Goal: Task Accomplishment & Management: Complete application form

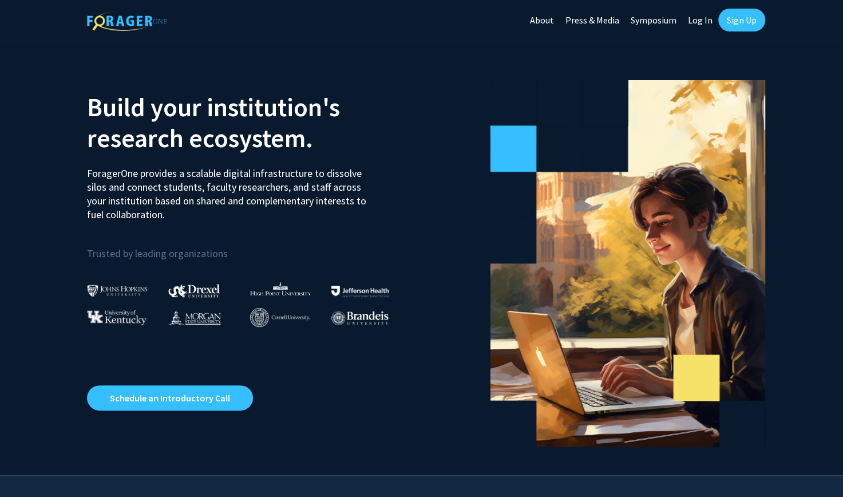
click at [750, 19] on link "Sign Up" at bounding box center [741, 20] width 47 height 23
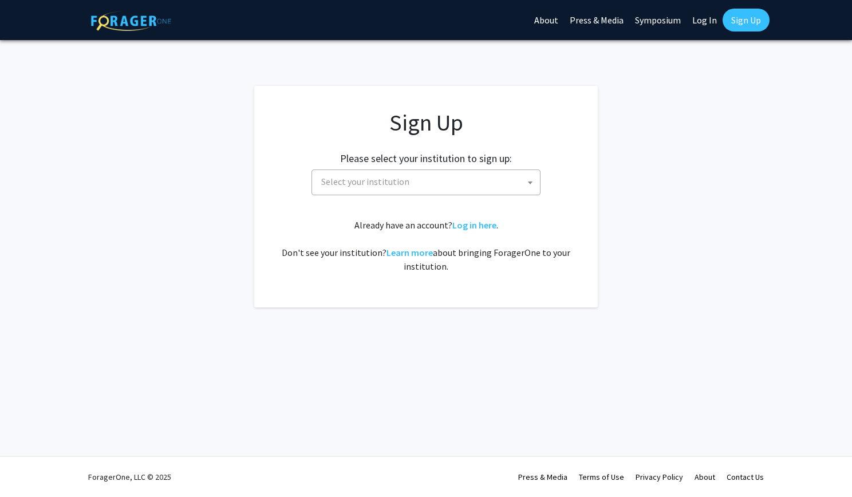
click at [522, 176] on span "Select your institution" at bounding box center [427, 181] width 223 height 23
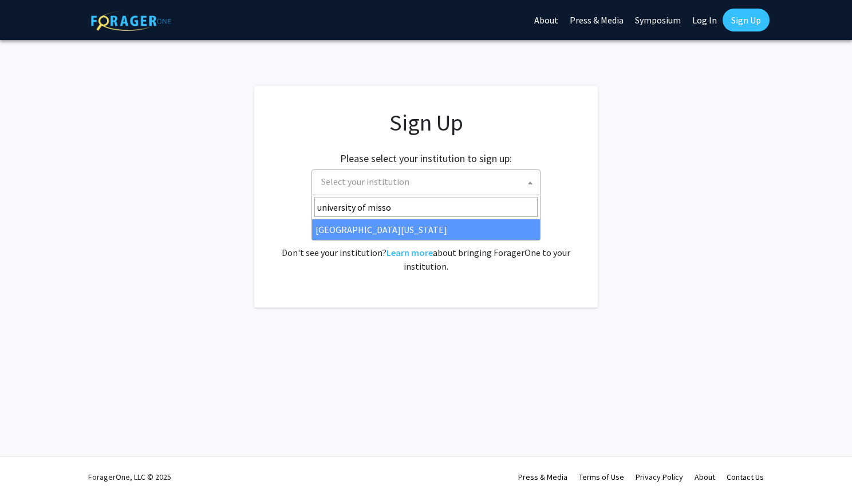
type input "university of misso"
select select "33"
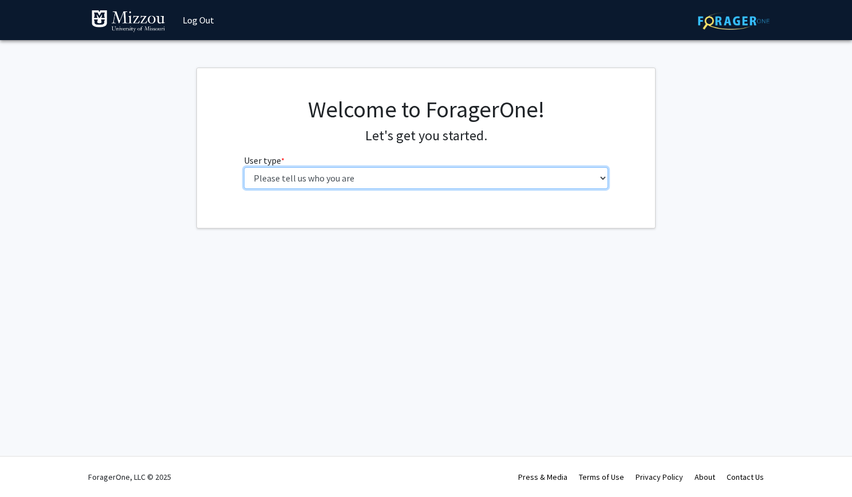
click at [469, 185] on select "Please tell us who you are Undergraduate Student Master's Student Doctoral Cand…" at bounding box center [426, 178] width 365 height 22
select select "1: undergrad"
click at [244, 167] on select "Please tell us who you are Undergraduate Student Master's Student Doctoral Cand…" at bounding box center [426, 178] width 365 height 22
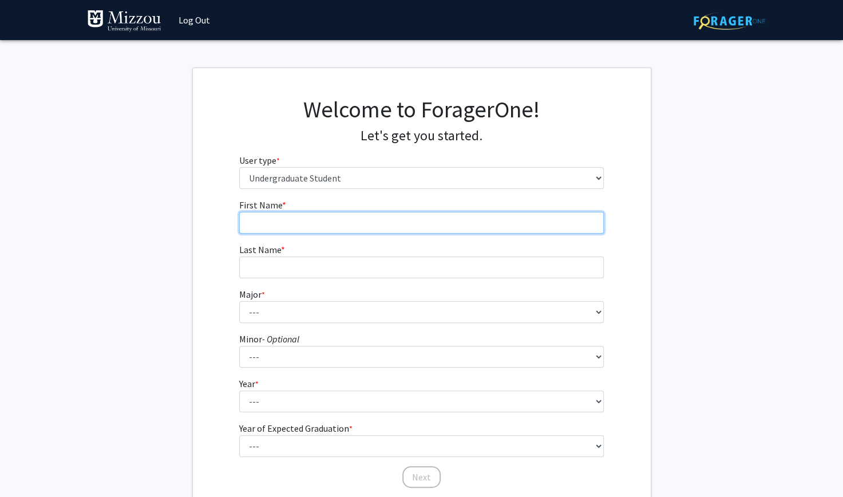
click at [451, 216] on input "First Name * required" at bounding box center [421, 223] width 365 height 22
type input "kyla"
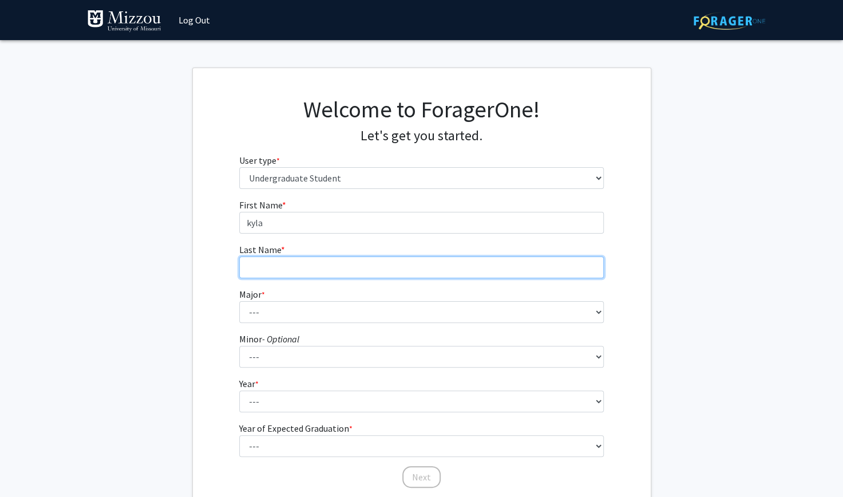
click at [435, 263] on input "Last Name * required" at bounding box center [421, 267] width 365 height 22
type input "schwartz"
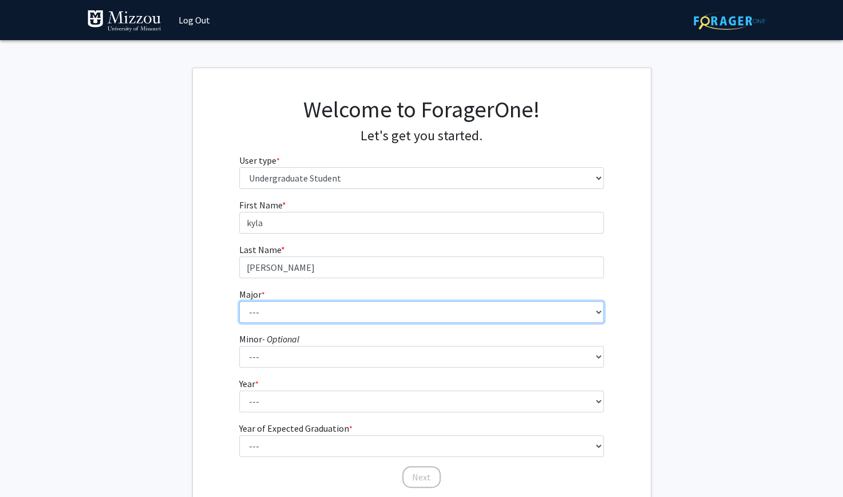
click at [404, 315] on select "--- Agribusiness Management Agricultural Education Agricultural Education: Comm…" at bounding box center [421, 312] width 365 height 22
select select "17: 2505"
click at [239, 301] on select "--- Agribusiness Management Agricultural Education Agricultural Education: Comm…" at bounding box center [421, 312] width 365 height 22
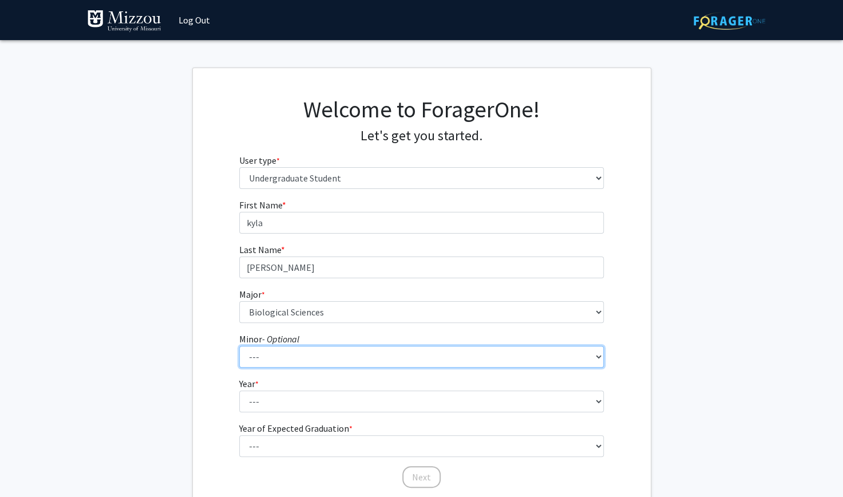
click at [324, 353] on select "--- Accountancy Aerospace Engineering Aerospace Studies Agribusiness Management…" at bounding box center [421, 357] width 365 height 22
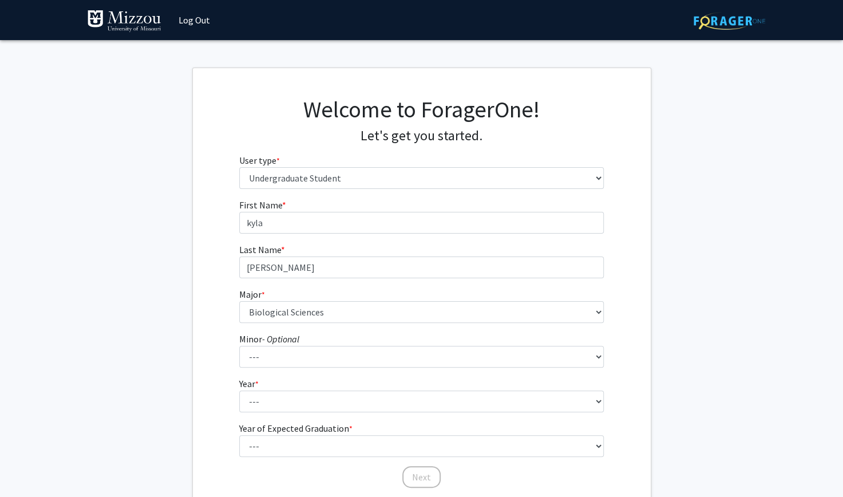
click at [225, 344] on div "First Name * required kyla Last Name * required schwartz Major * required --- A…" at bounding box center [422, 343] width 458 height 291
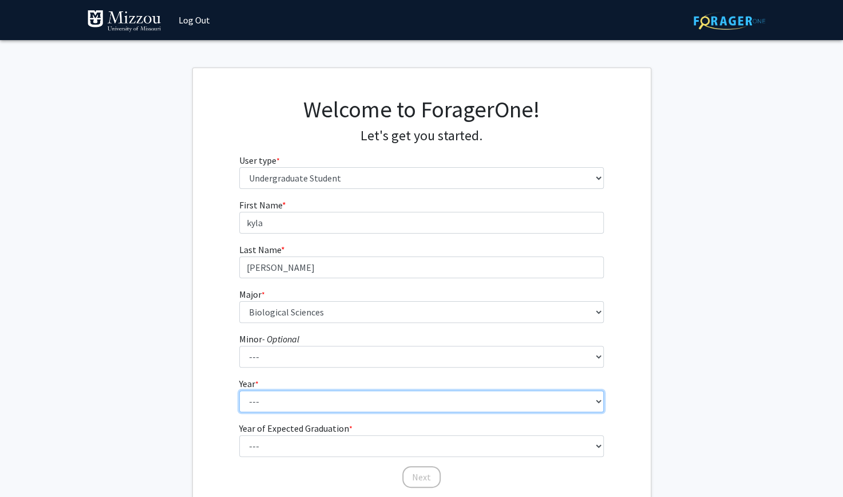
click at [263, 398] on select "--- First-year Sophomore Junior Senior Postbaccalaureate Certificate" at bounding box center [421, 401] width 365 height 22
select select "1: first-year"
click at [239, 390] on select "--- First-year Sophomore Junior Senior Postbaccalaureate Certificate" at bounding box center [421, 401] width 365 height 22
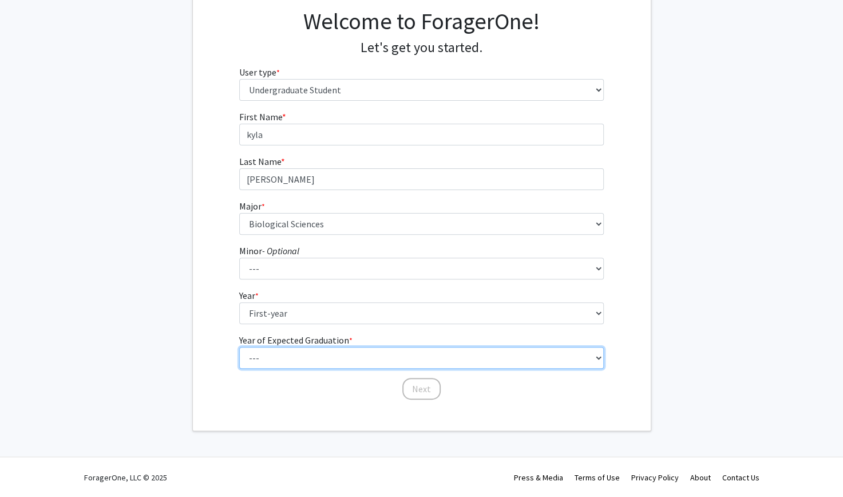
click at [284, 364] on select "--- 2025 2026 2027 2028 2029 2030 2031 2032 2033 2034" at bounding box center [421, 358] width 365 height 22
select select "5: 2029"
click at [239, 347] on select "--- 2025 2026 2027 2028 2029 2030 2031 2032 2033 2034" at bounding box center [421, 358] width 365 height 22
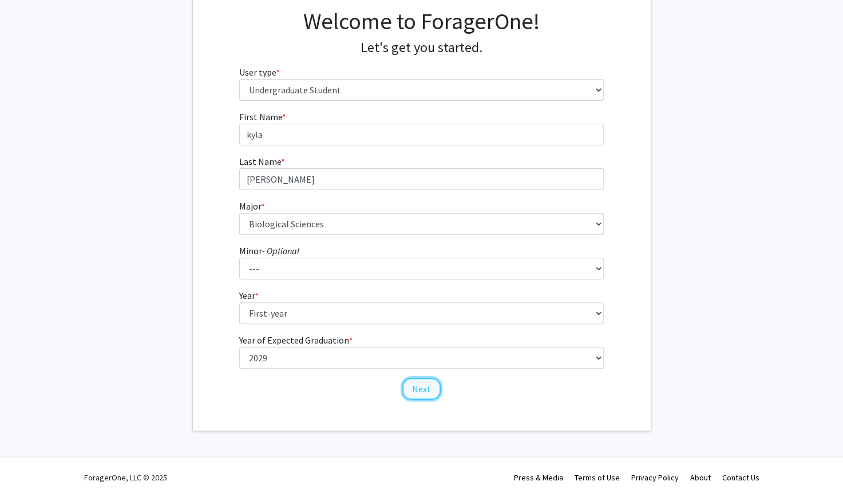
click at [419, 385] on button "Next" at bounding box center [421, 389] width 38 height 22
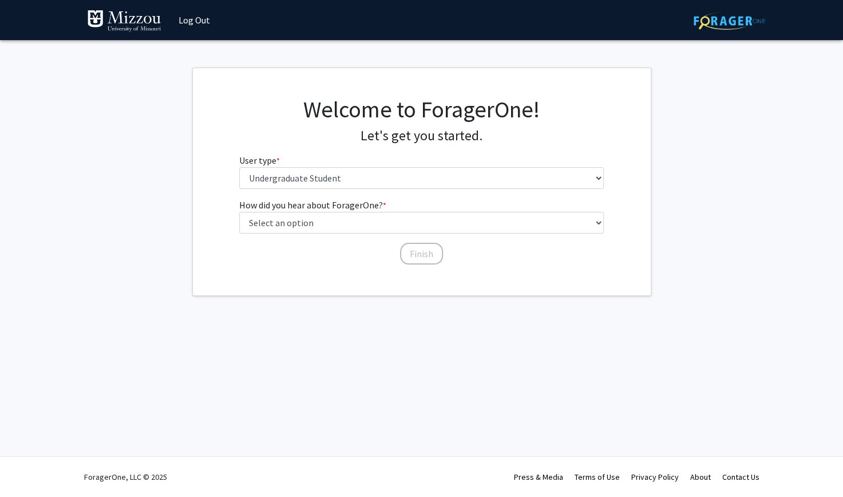
scroll to position [0, 0]
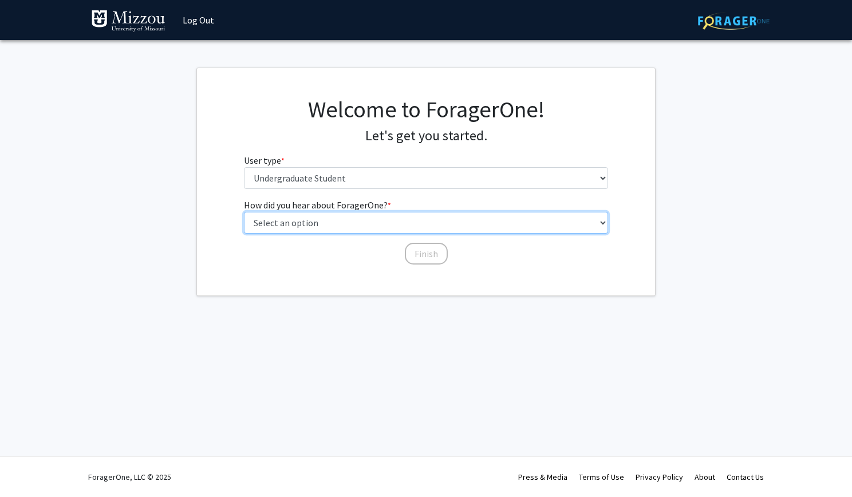
click at [349, 216] on select "Select an option Peer/student recommendation Faculty/staff recommendation Unive…" at bounding box center [426, 223] width 365 height 22
select select "2: faculty_recommendation"
click at [244, 212] on select "Select an option Peer/student recommendation Faculty/staff recommendation Unive…" at bounding box center [426, 223] width 365 height 22
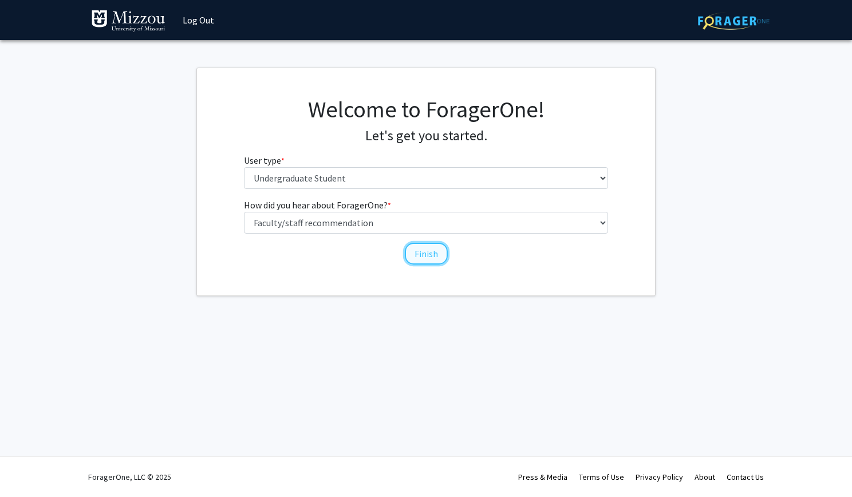
click at [429, 248] on button "Finish" at bounding box center [426, 254] width 43 height 22
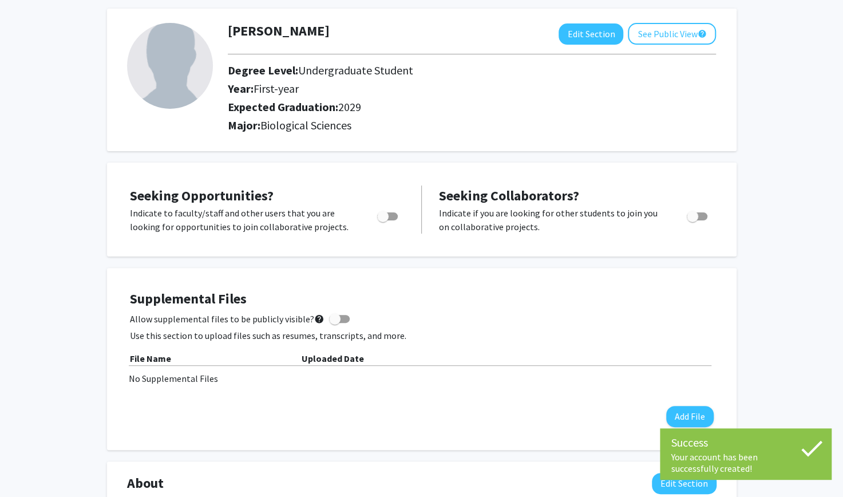
scroll to position [56, 0]
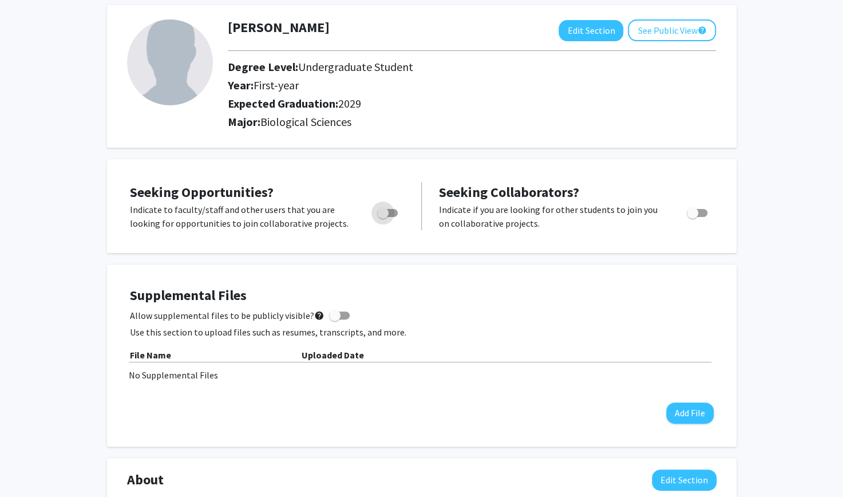
click at [393, 209] on span "Toggle" at bounding box center [387, 213] width 21 height 8
click at [383, 217] on input "Are you actively seeking opportunities?" at bounding box center [382, 217] width 1 height 1
checkbox input "true"
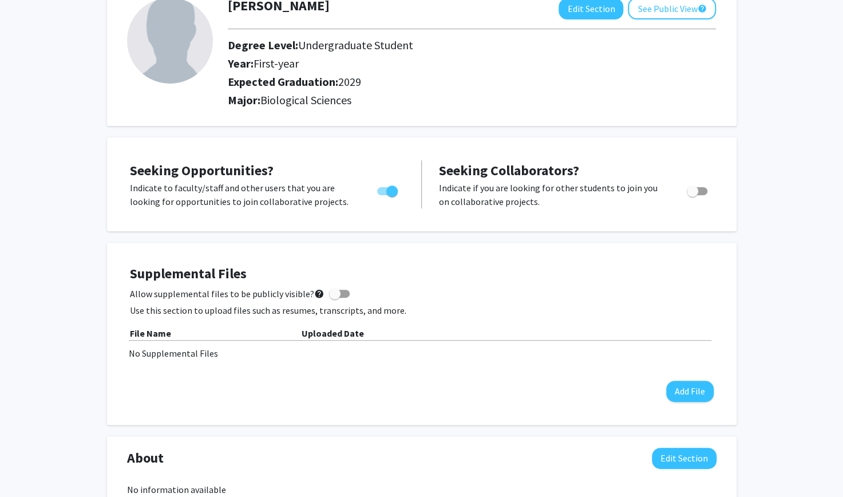
scroll to position [0, 0]
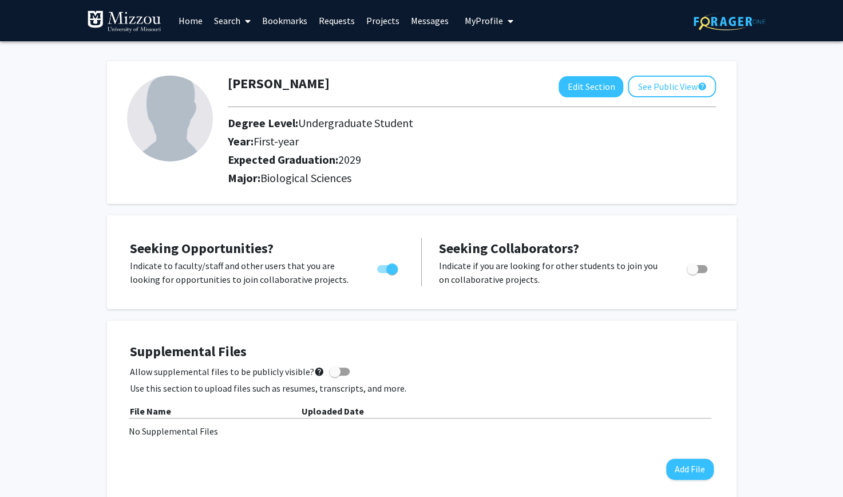
click at [223, 19] on link "Search" at bounding box center [232, 21] width 48 height 40
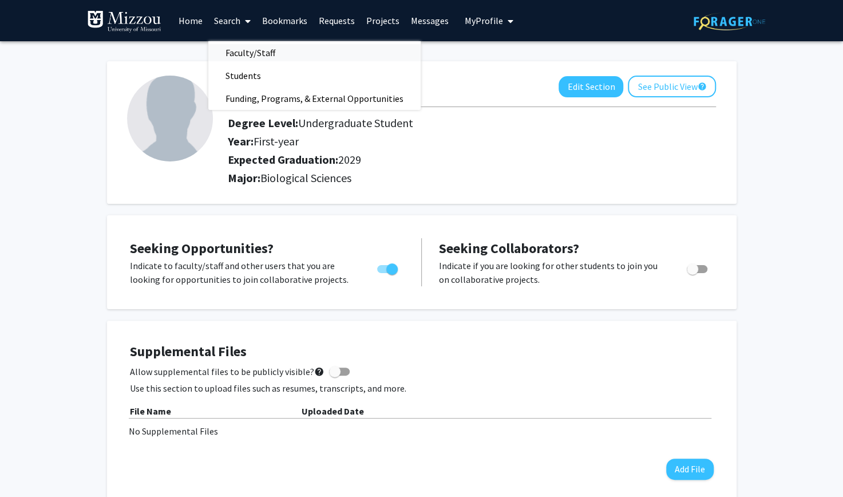
click at [263, 43] on span "Faculty/Staff" at bounding box center [250, 52] width 84 height 23
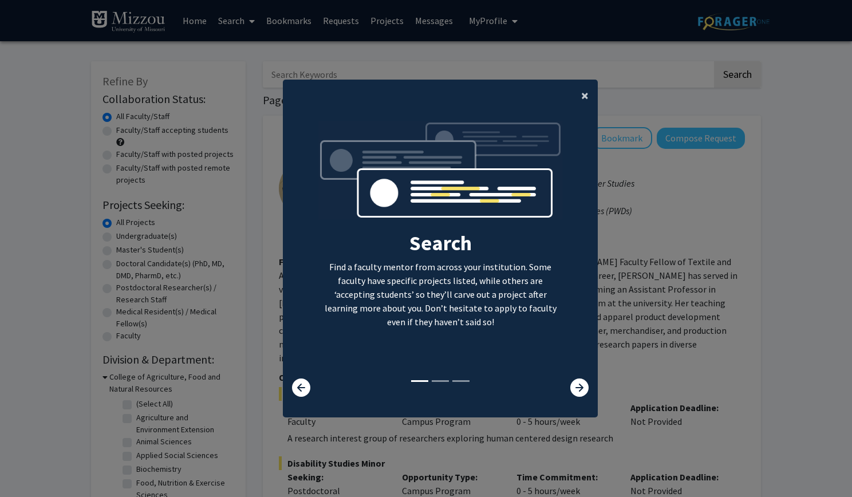
click at [581, 94] on span "×" at bounding box center [584, 95] width 7 height 18
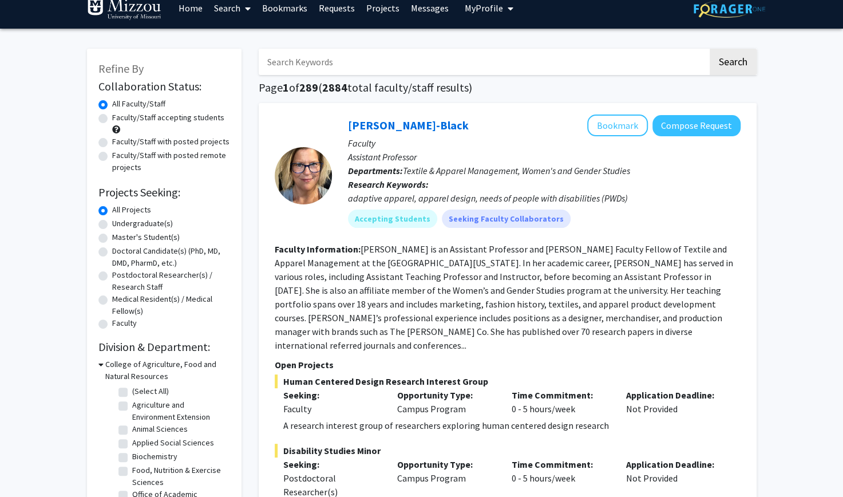
scroll to position [12, 0]
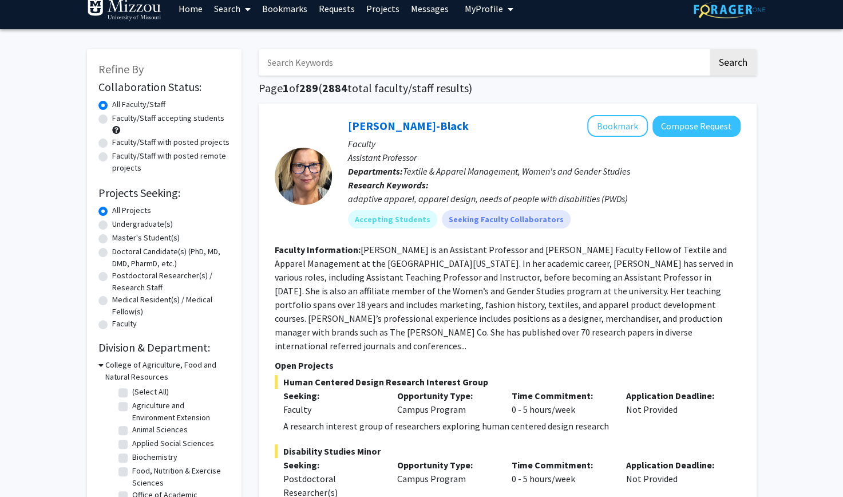
click at [393, 56] on input "Search Keywords" at bounding box center [483, 62] width 449 height 26
click at [710, 49] on button "Search" at bounding box center [733, 62] width 47 height 26
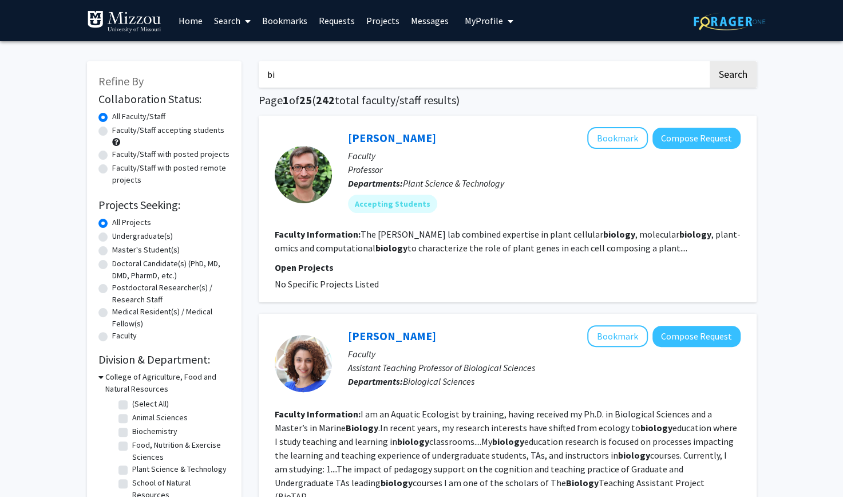
type input "b"
click at [129, 117] on label "All Faculty/Staff" at bounding box center [138, 116] width 53 height 12
click at [120, 117] on input "All Faculty/Staff" at bounding box center [115, 113] width 7 height 7
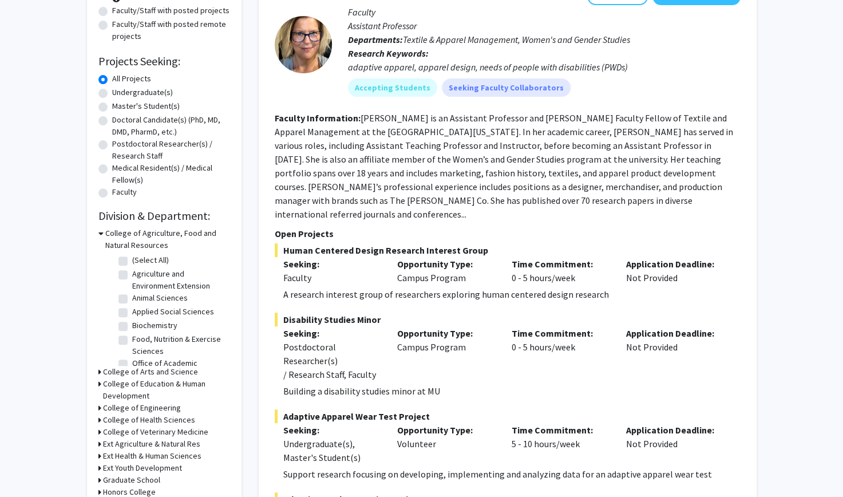
scroll to position [145, 0]
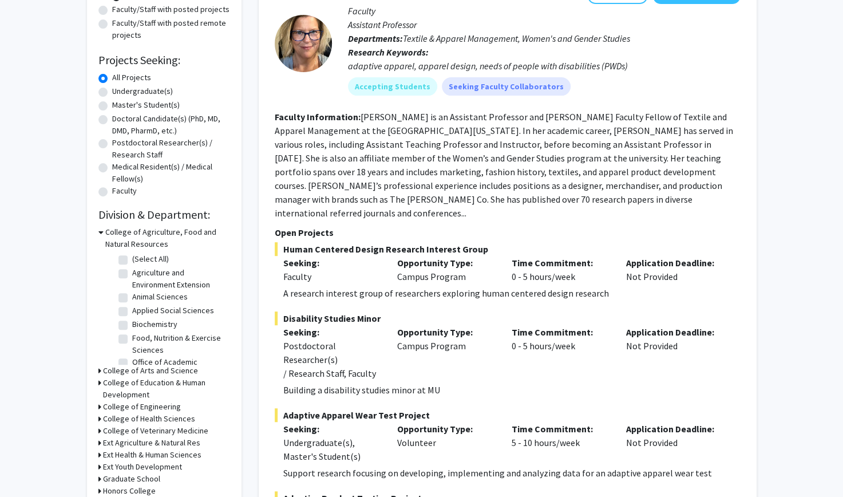
click at [155, 92] on label "Undergraduate(s)" at bounding box center [142, 91] width 61 height 12
click at [120, 92] on input "Undergraduate(s)" at bounding box center [115, 88] width 7 height 7
radio input "true"
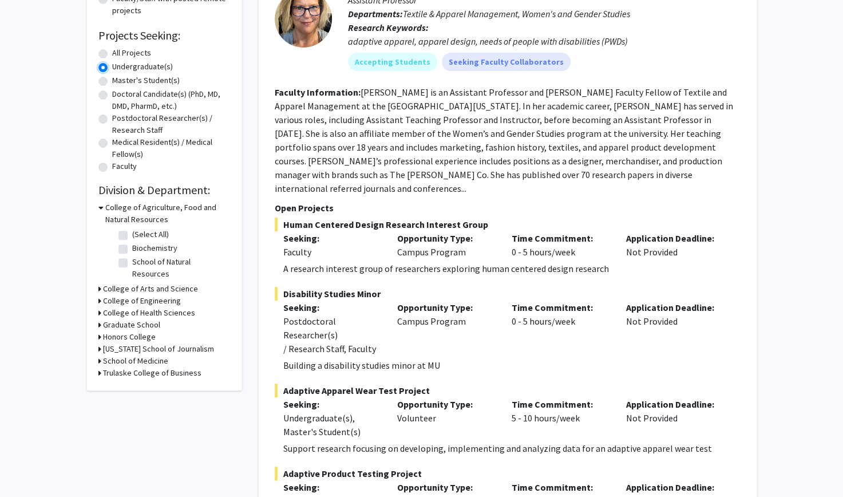
scroll to position [173, 0]
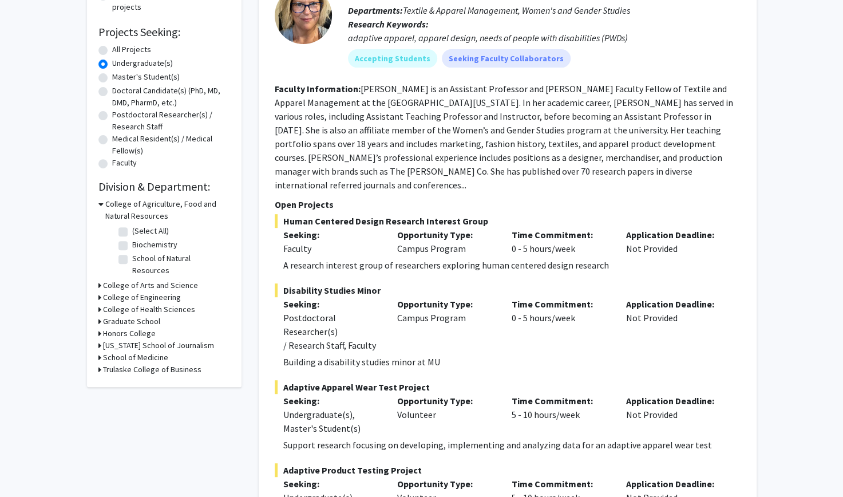
click at [185, 279] on h3 "College of Arts and Science" at bounding box center [150, 285] width 95 height 12
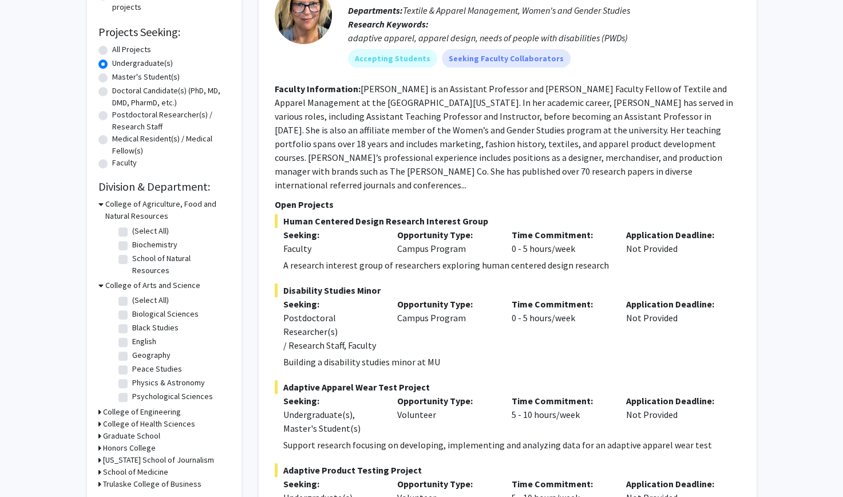
click at [187, 308] on label "Biological Sciences" at bounding box center [165, 314] width 66 height 12
click at [140, 308] on input "Biological Sciences" at bounding box center [135, 311] width 7 height 7
checkbox input "true"
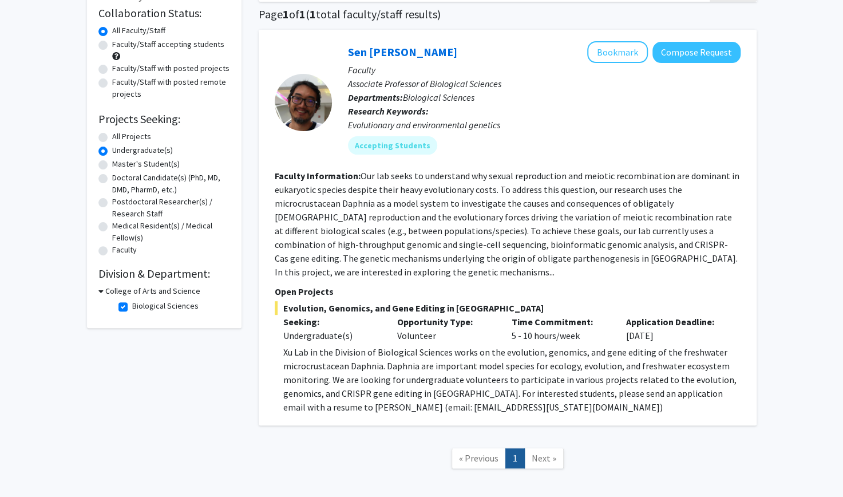
scroll to position [86, 0]
